Goal: Information Seeking & Learning: Learn about a topic

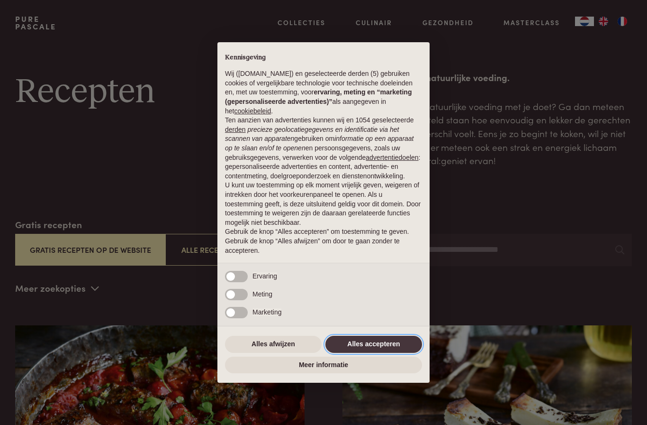
click at [379, 349] on button "Alles accepteren" at bounding box center [373, 343] width 97 height 17
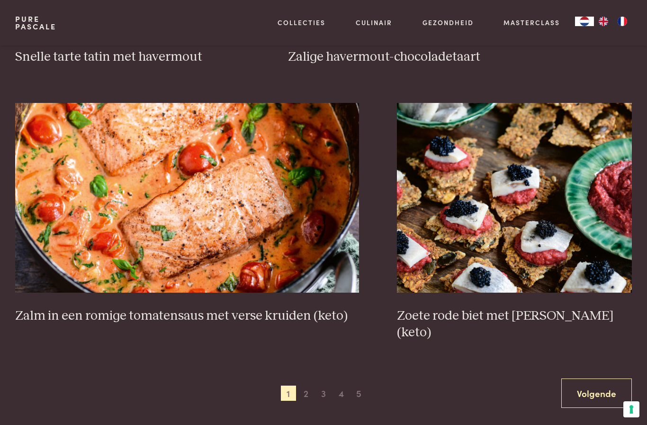
scroll to position [1536, 0]
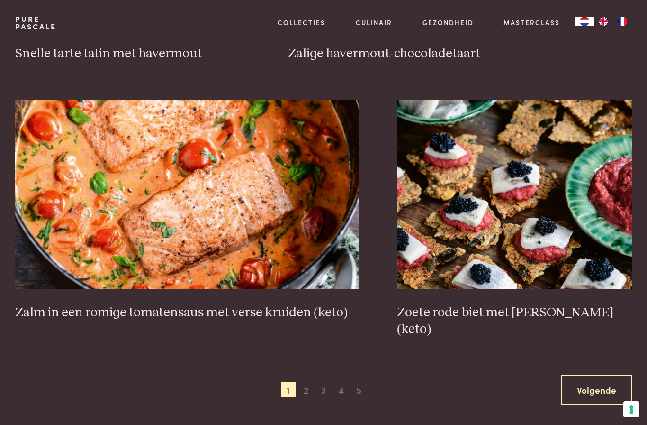
click at [313, 382] on span "2" at bounding box center [305, 389] width 15 height 15
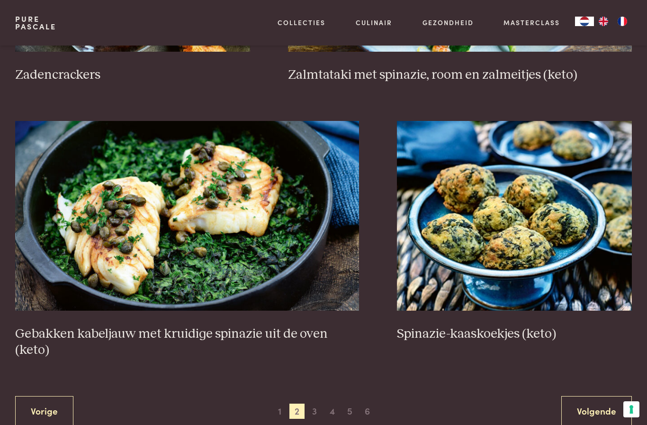
scroll to position [1532, 0]
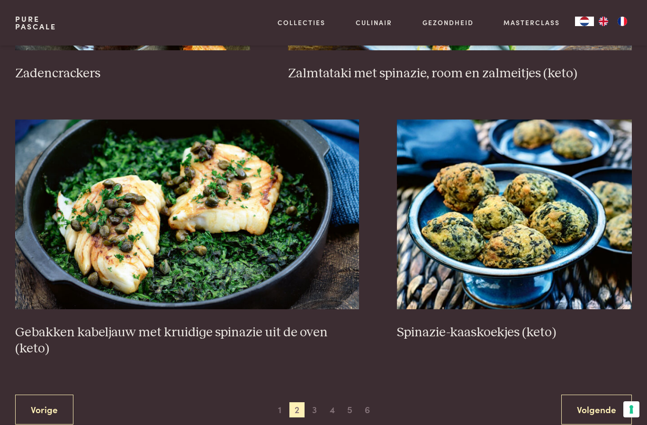
click at [321, 405] on span "3" at bounding box center [314, 409] width 15 height 15
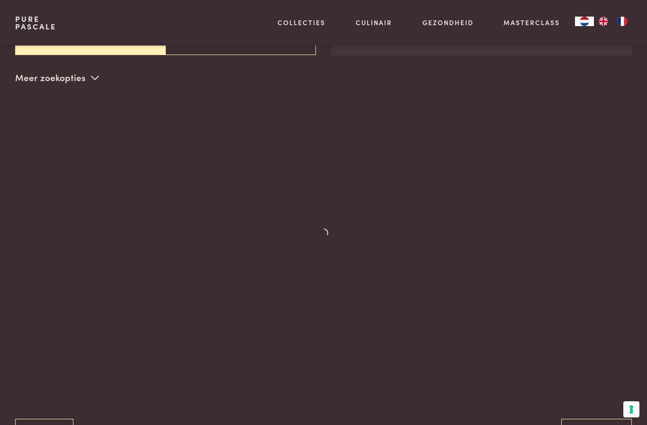
scroll to position [206, 0]
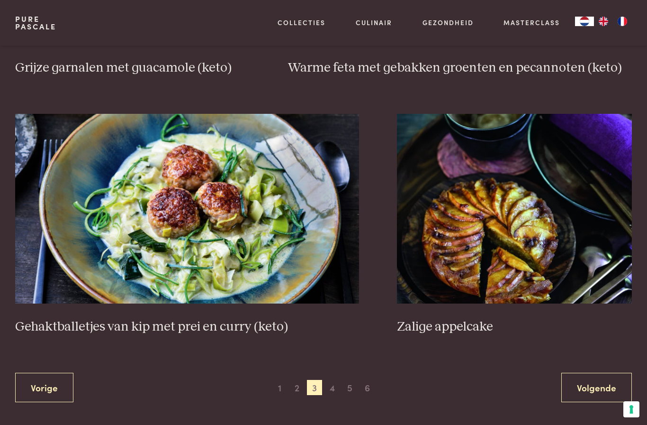
scroll to position [1571, 0]
click at [518, 258] on img at bounding box center [514, 208] width 235 height 190
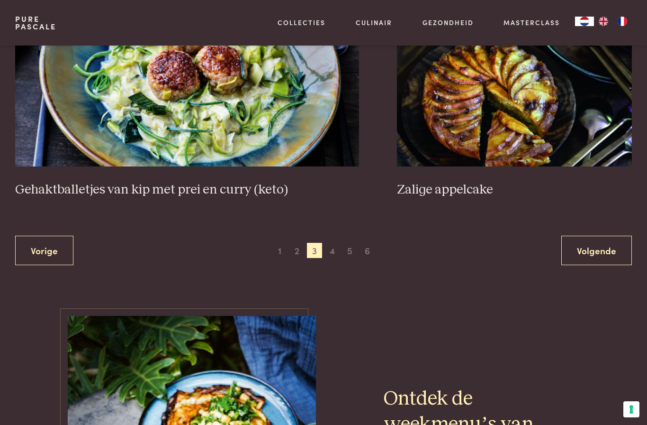
scroll to position [1700, 0]
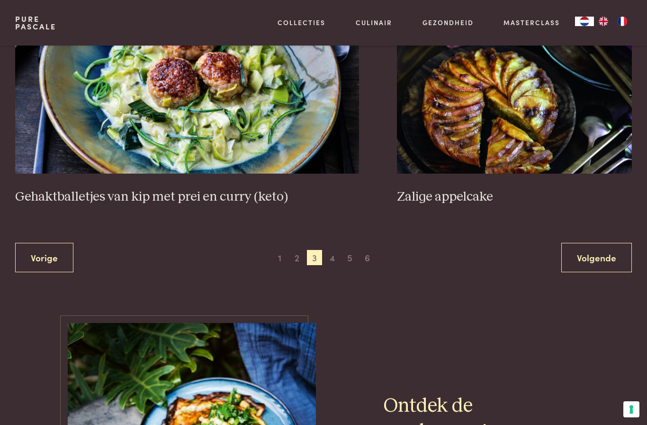
click at [334, 250] on span "4" at bounding box center [332, 257] width 15 height 15
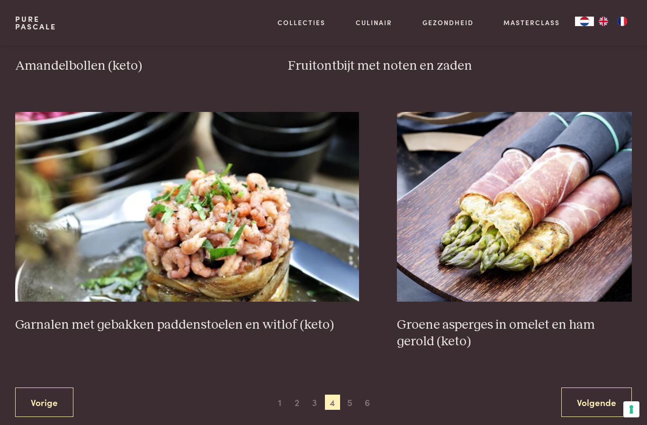
scroll to position [1532, 0]
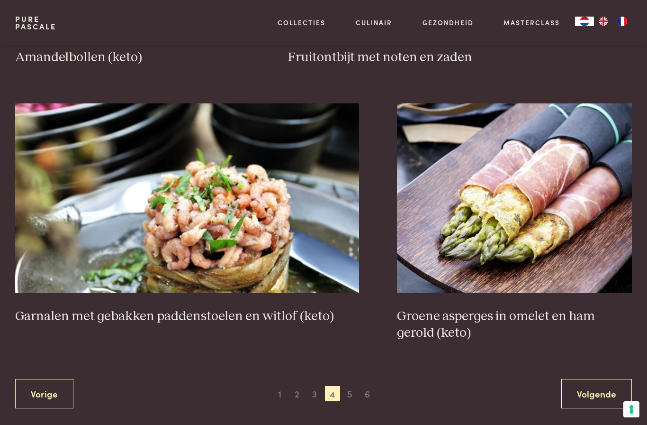
click at [353, 392] on span "5" at bounding box center [350, 393] width 15 height 15
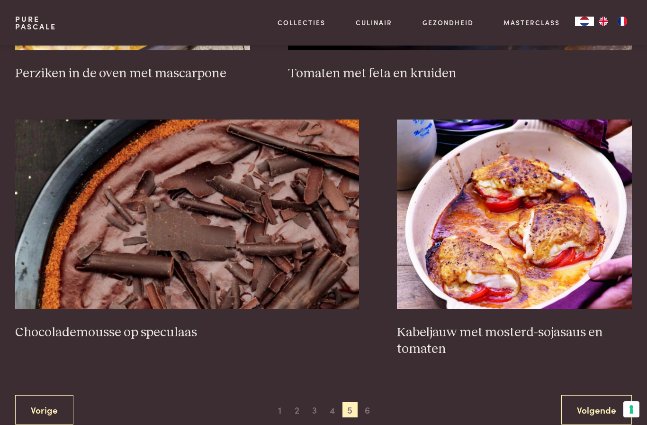
scroll to position [1550, 0]
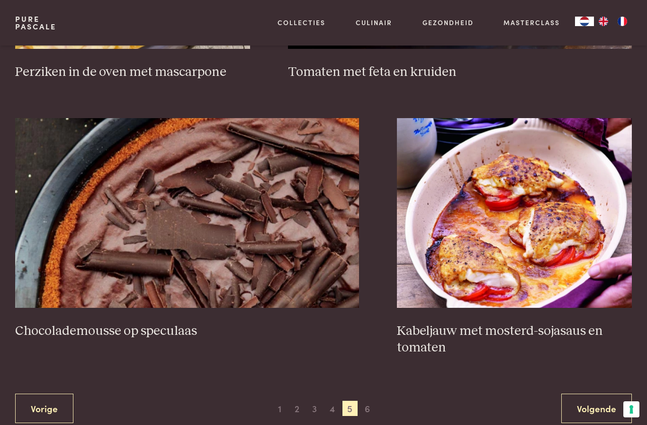
click at [371, 400] on span "6" at bounding box center [367, 407] width 15 height 15
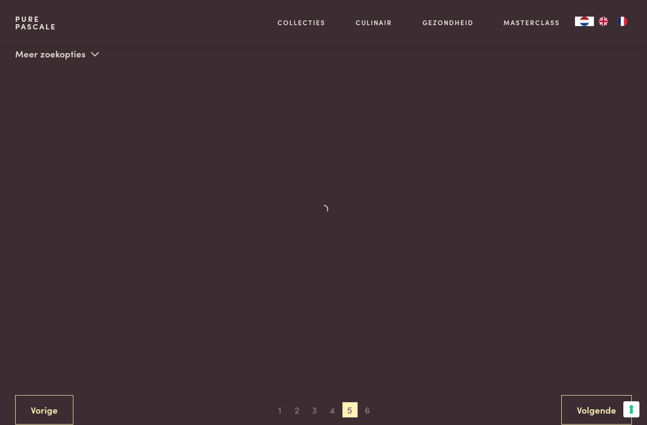
scroll to position [206, 0]
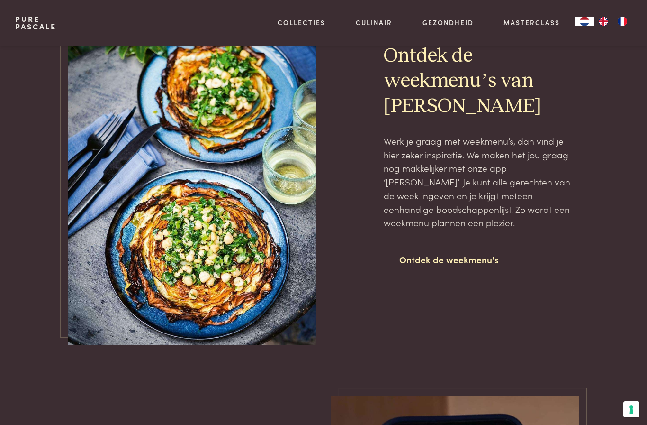
scroll to position [685, 0]
